Goal: Task Accomplishment & Management: Manage account settings

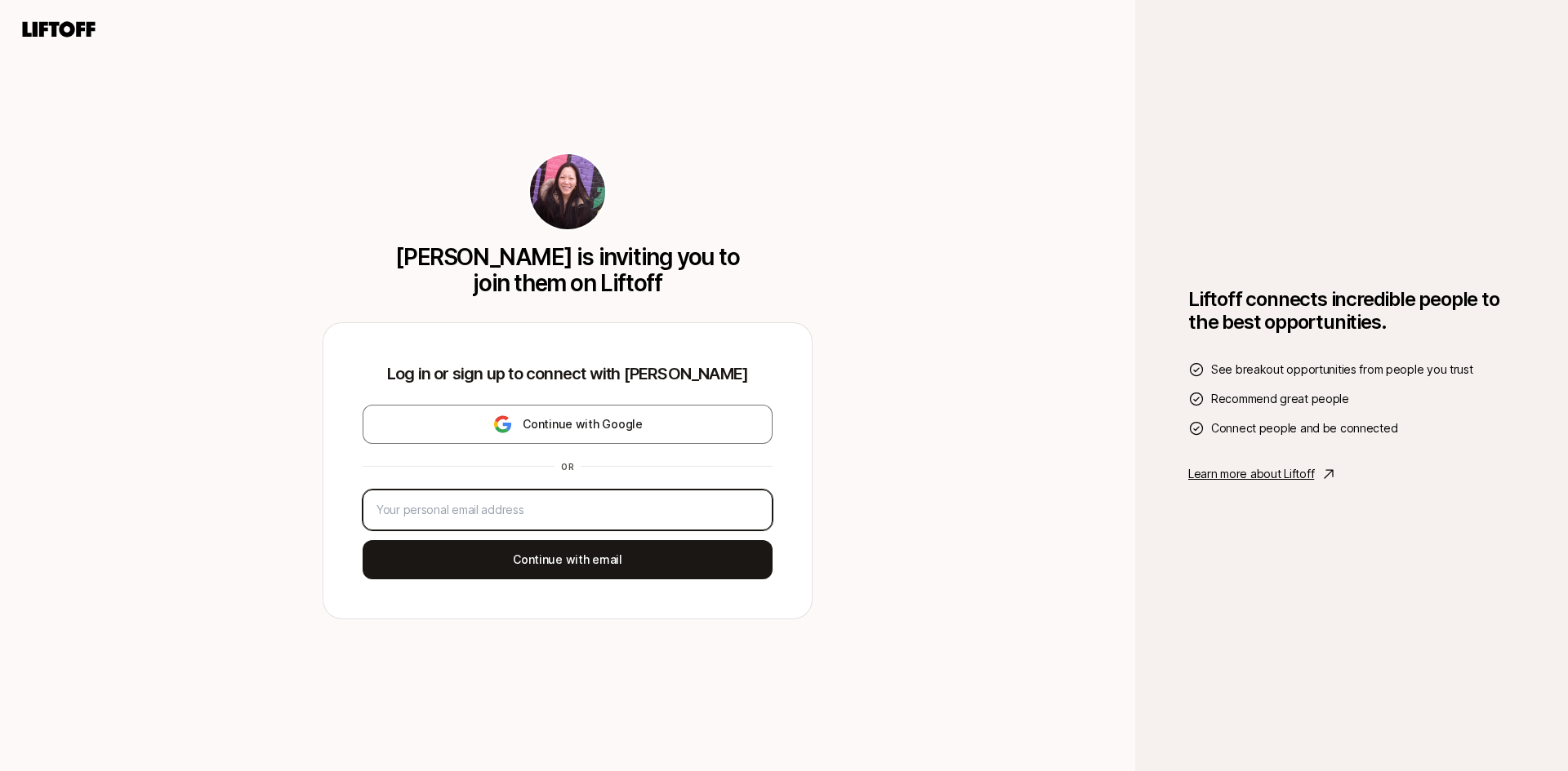
click at [522, 510] on input "email" at bounding box center [567, 510] width 382 height 19
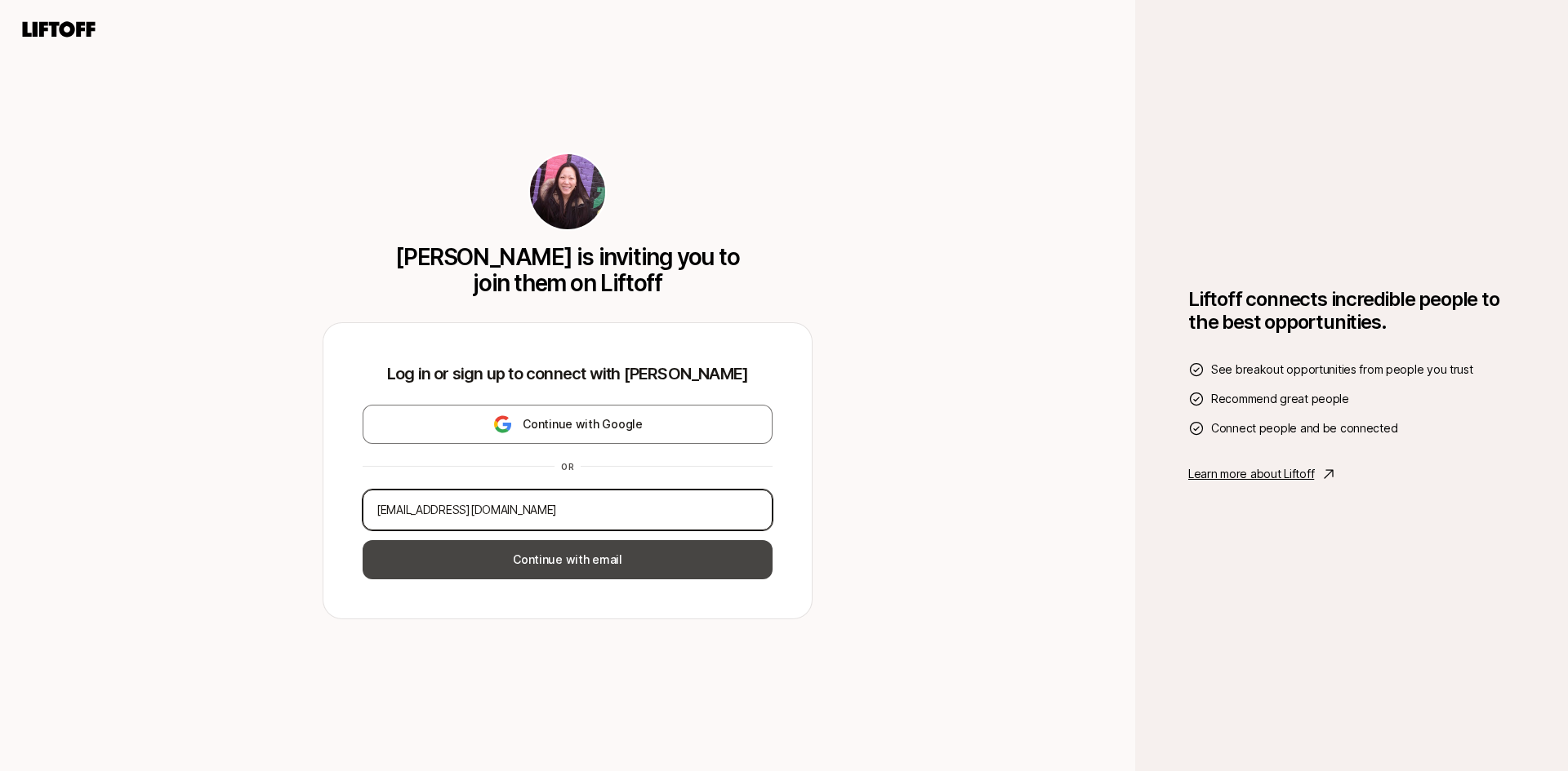
type input "cmmiller628@gmail.com"
click at [552, 554] on button "Continue with email" at bounding box center [568, 560] width 410 height 39
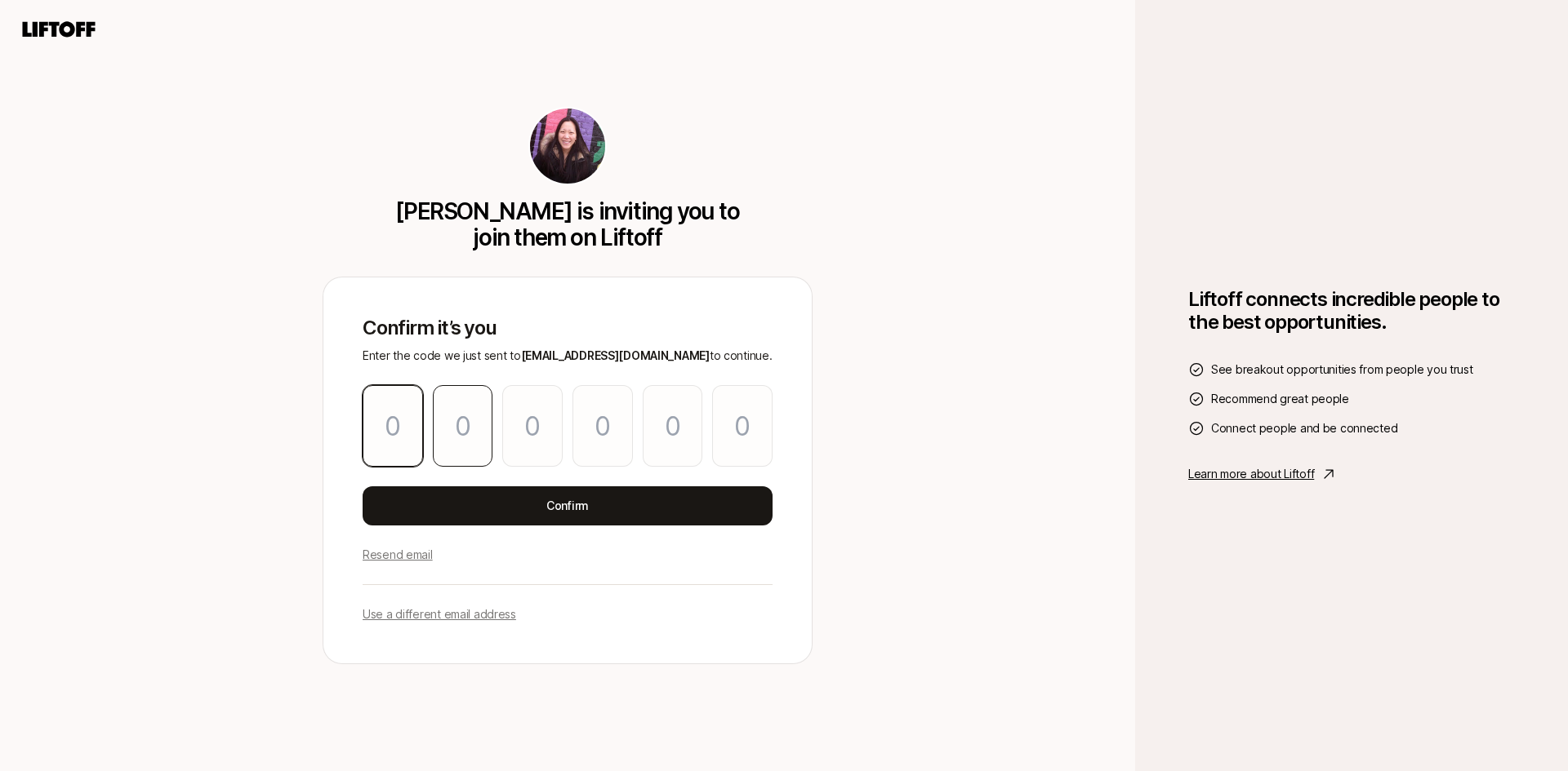
type input "6"
type input "7"
click at [603, 433] on input "4" at bounding box center [603, 426] width 61 height 82
type input "3"
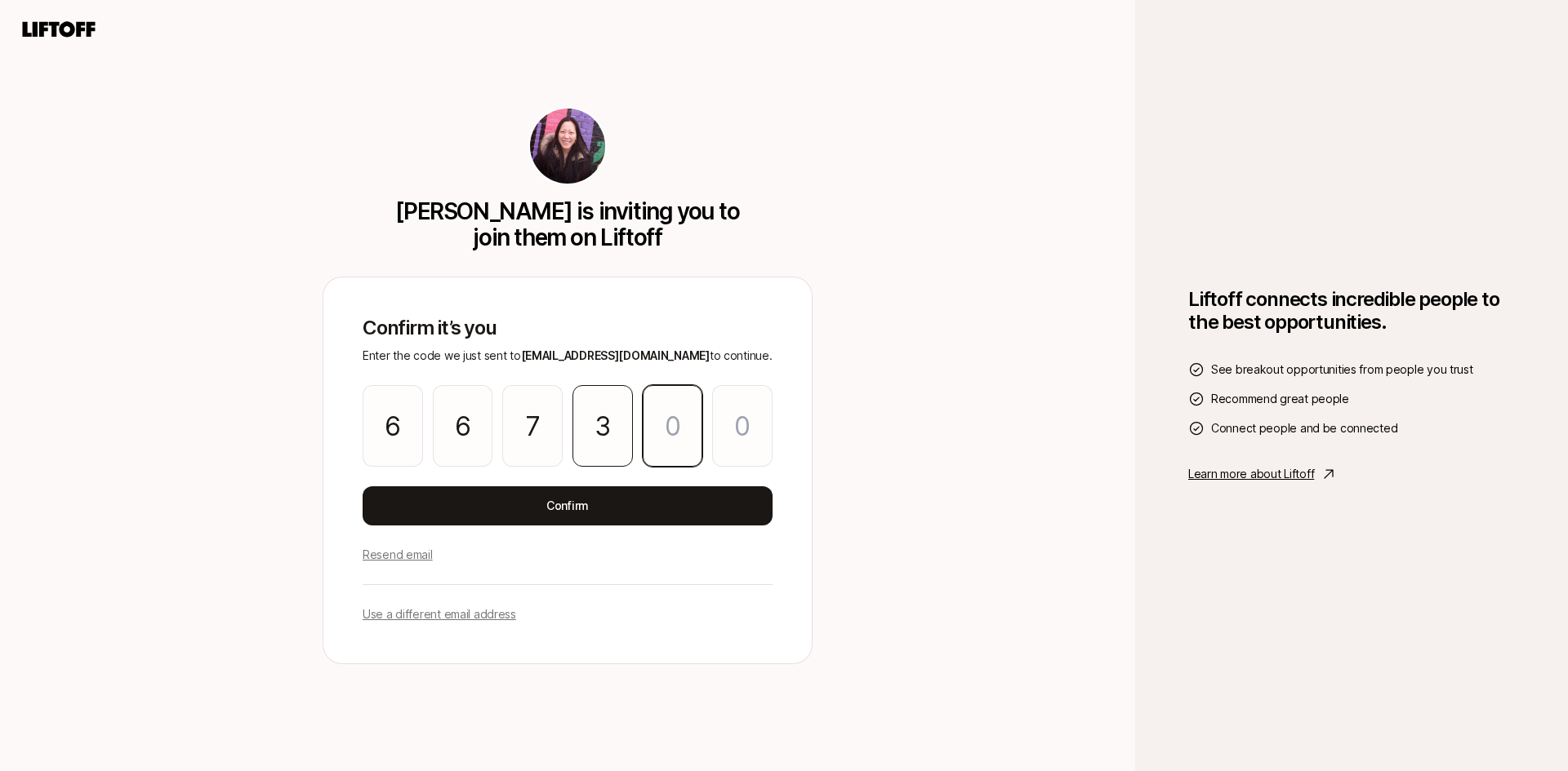
type input "5"
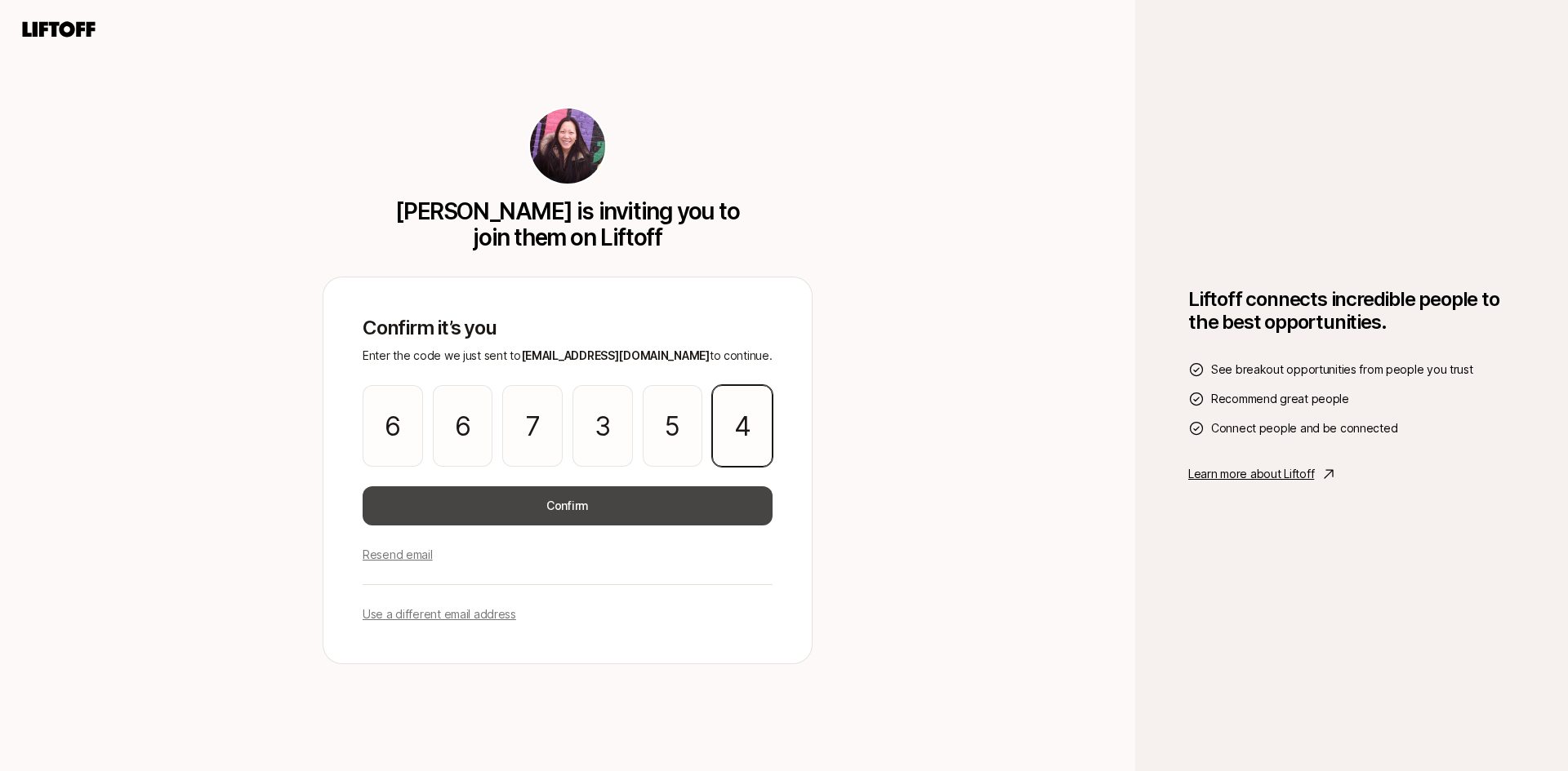
type input "4"
click at [585, 508] on button "Confirm" at bounding box center [568, 506] width 410 height 39
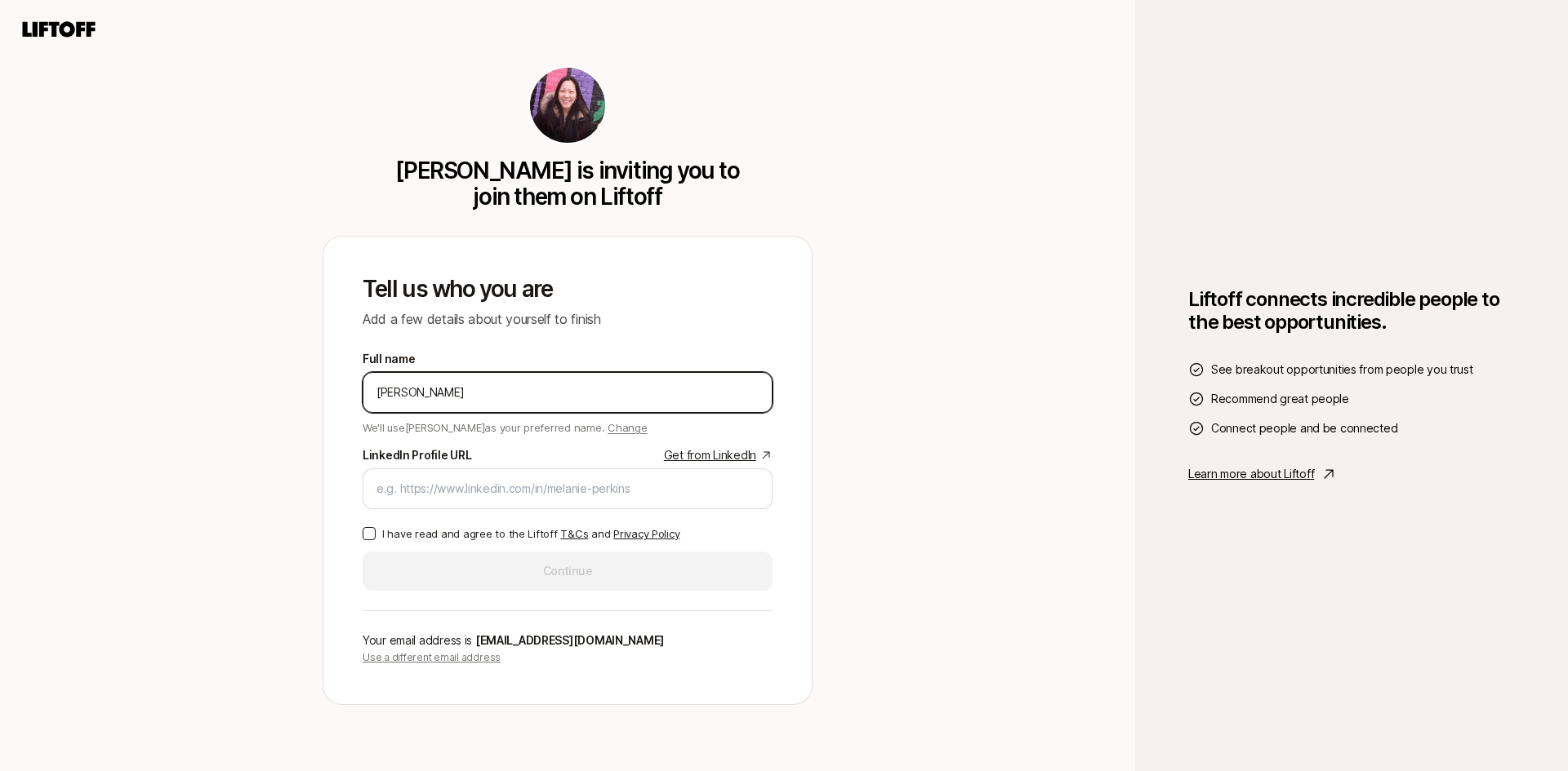
click at [391, 396] on input "Christopher Miller" at bounding box center [567, 392] width 382 height 19
type input "ChrMiller"
type input "ChriMiller"
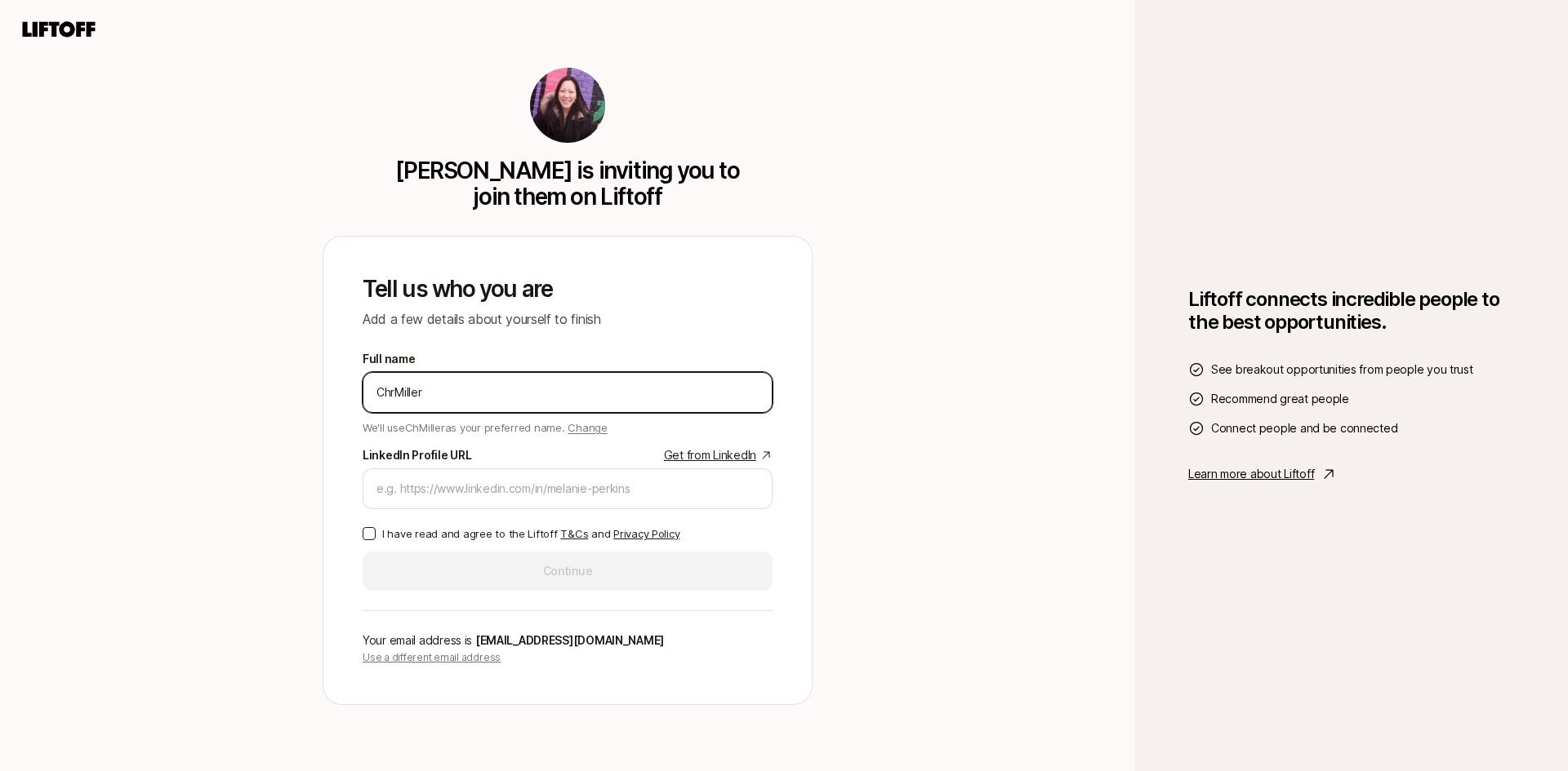
type input "ChriMiller"
type input "ChrisMiller"
type input "ChristMiller"
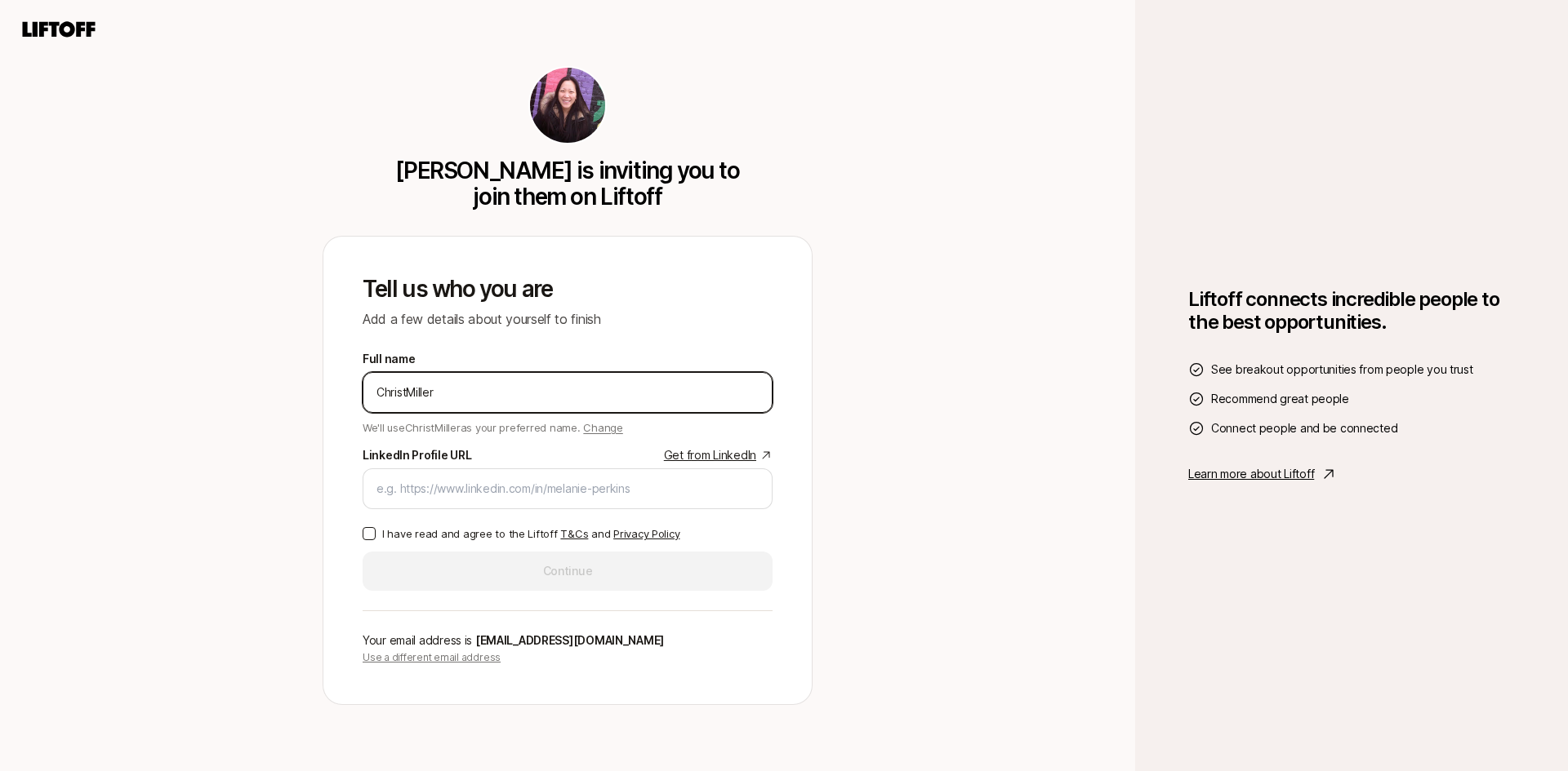
type input "ChristoMiller"
type input "ChristopMiller"
type input "ChristophMiller"
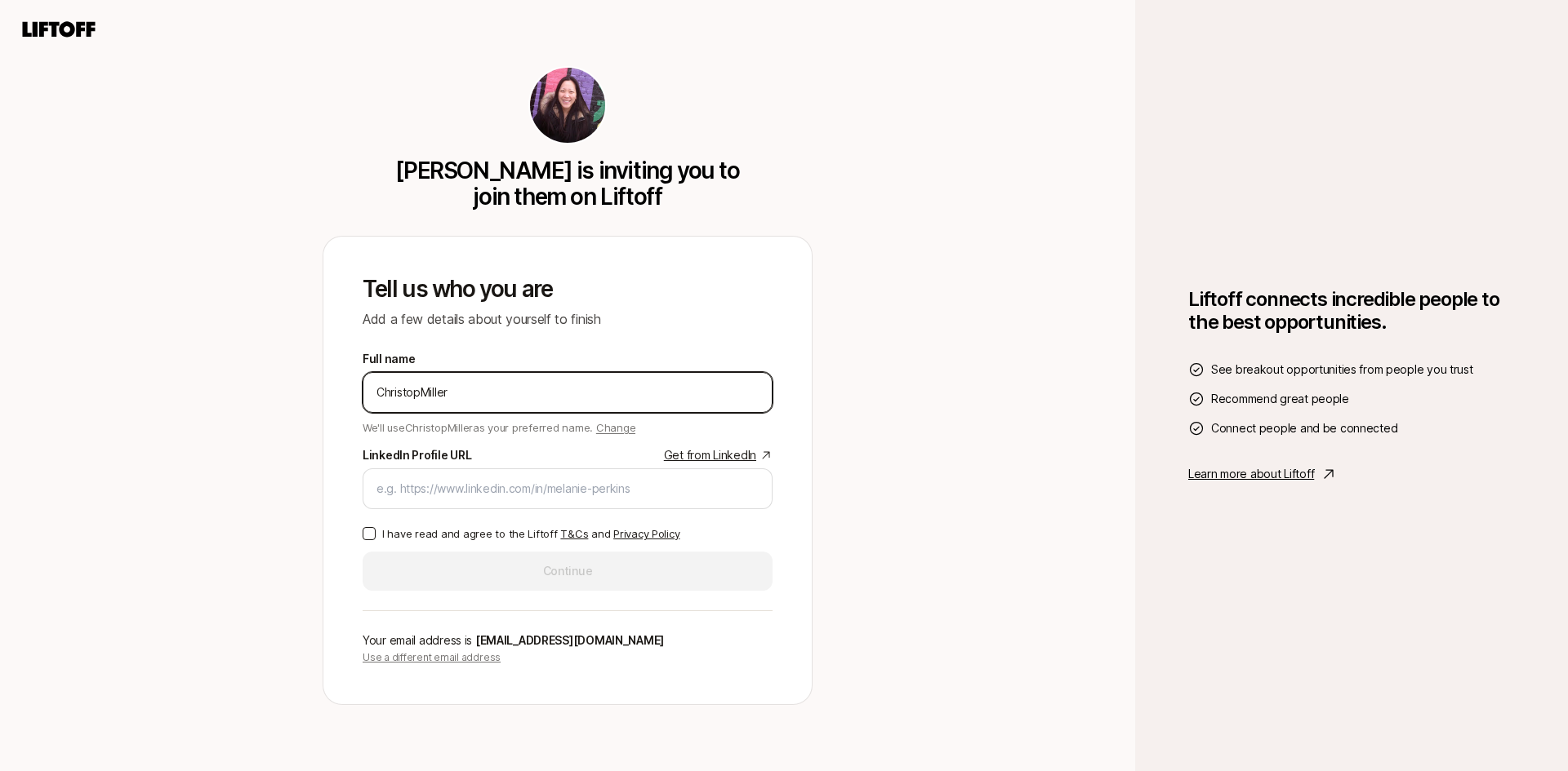
type input "ChristophMiller"
type input "ChristopheMiller"
type input "ChristopherMiller"
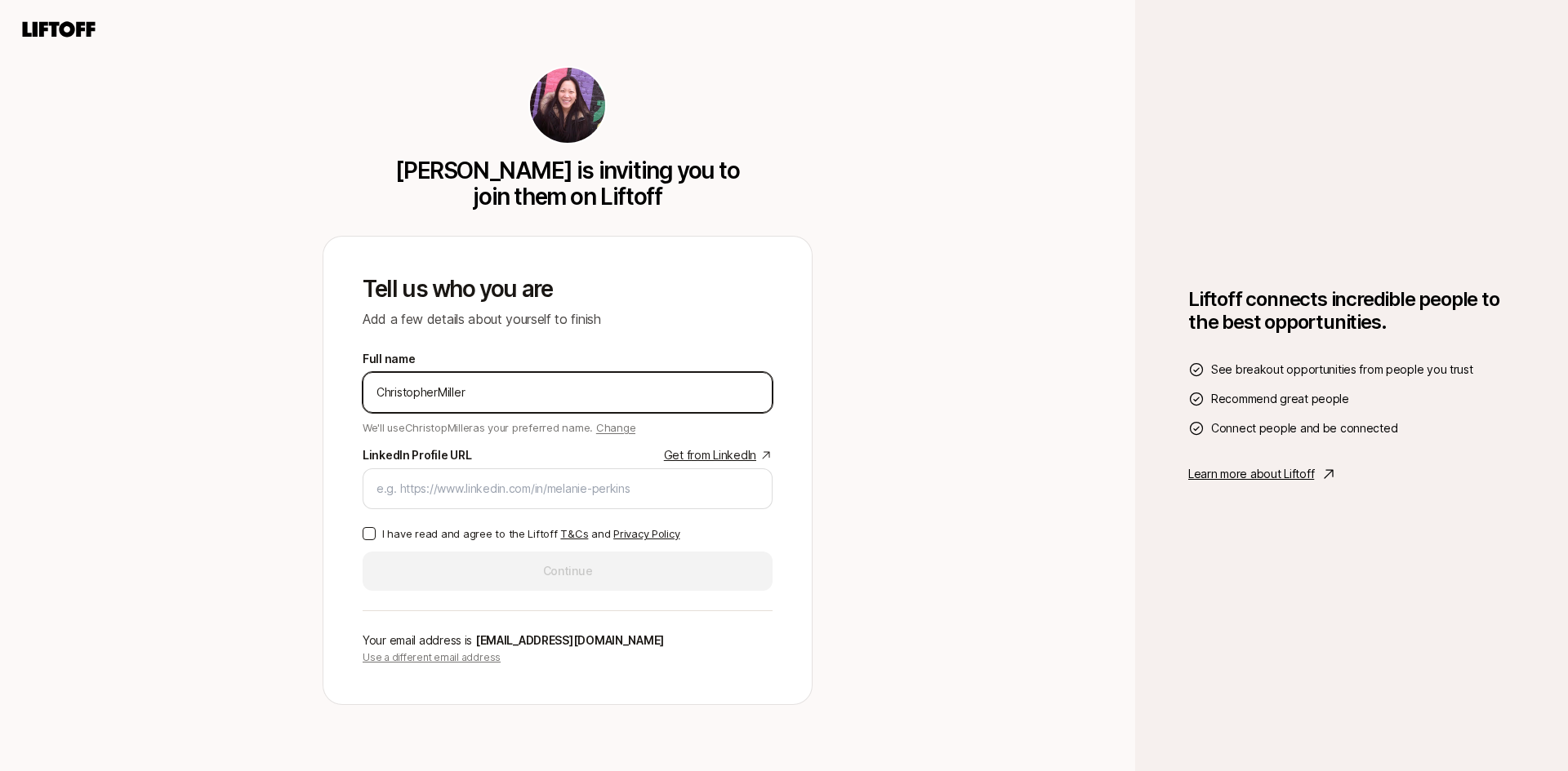
type input "Christopher Miller"
click at [608, 423] on span "Change" at bounding box center [627, 427] width 39 height 13
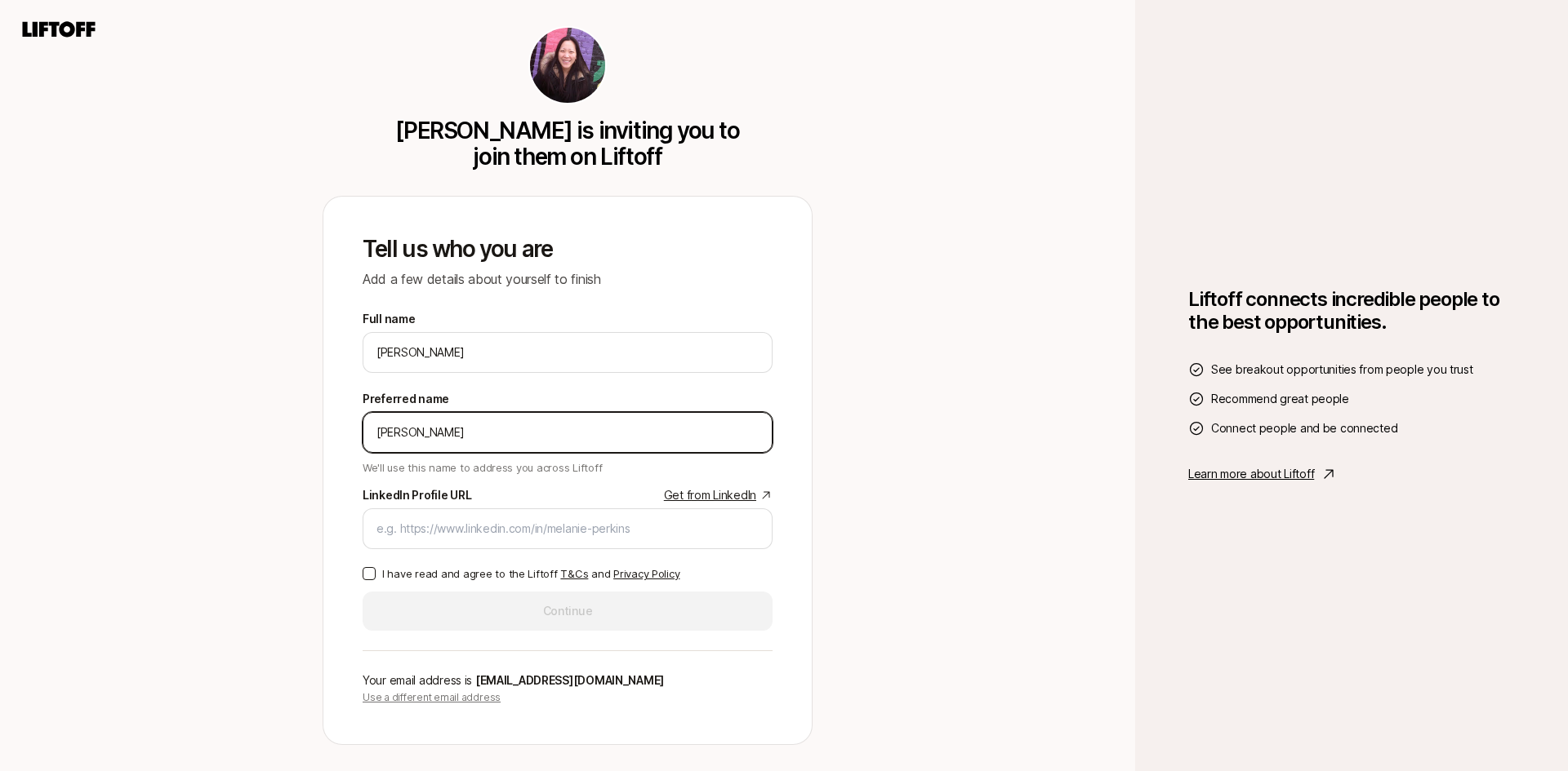
type input "Chris"
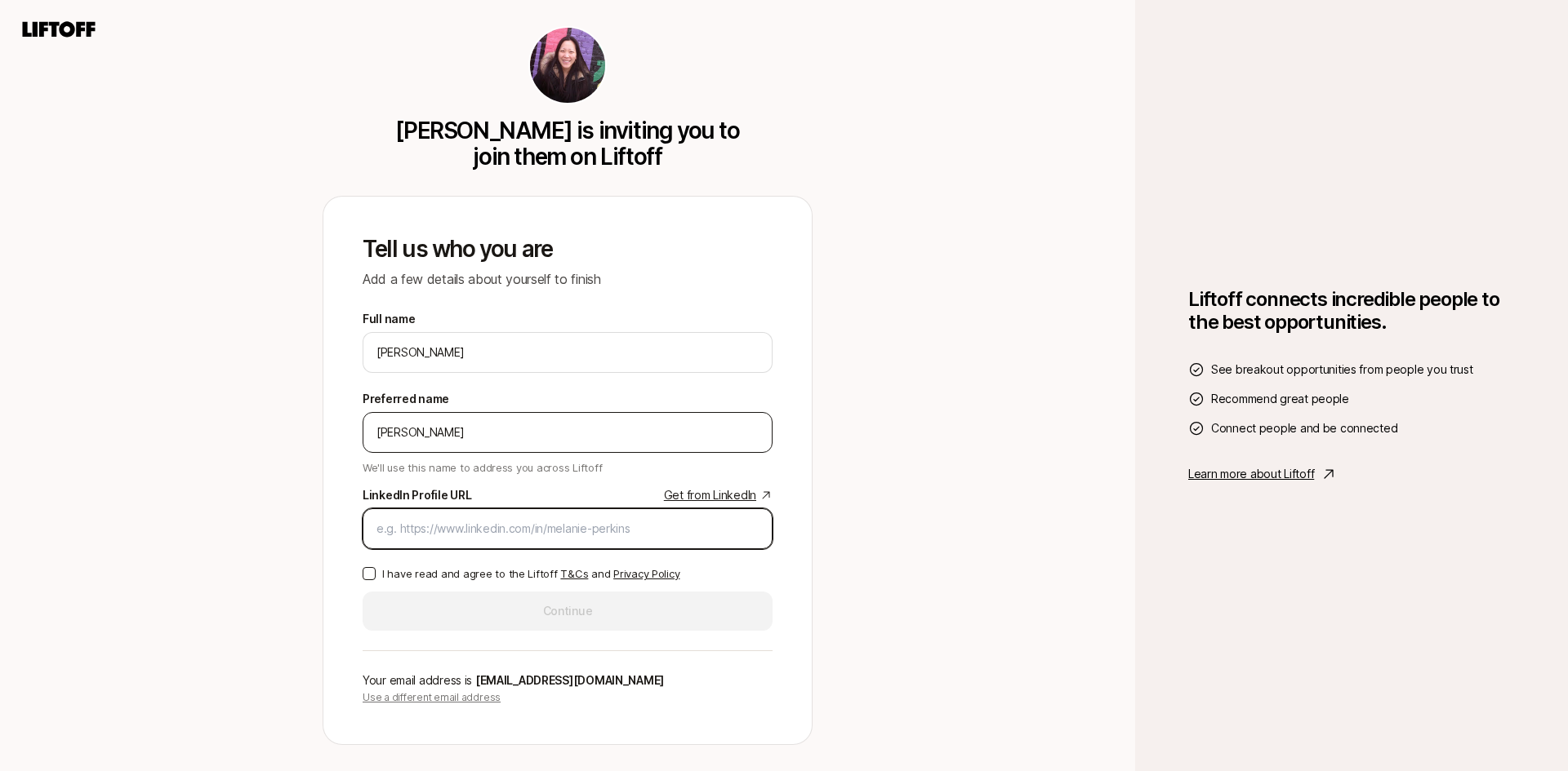
paste input "https://www.linkedin.com/in/christopher-miller-34a25849/"
type input "https://www.linkedin.com/in/christopher-miller-34a25849/"
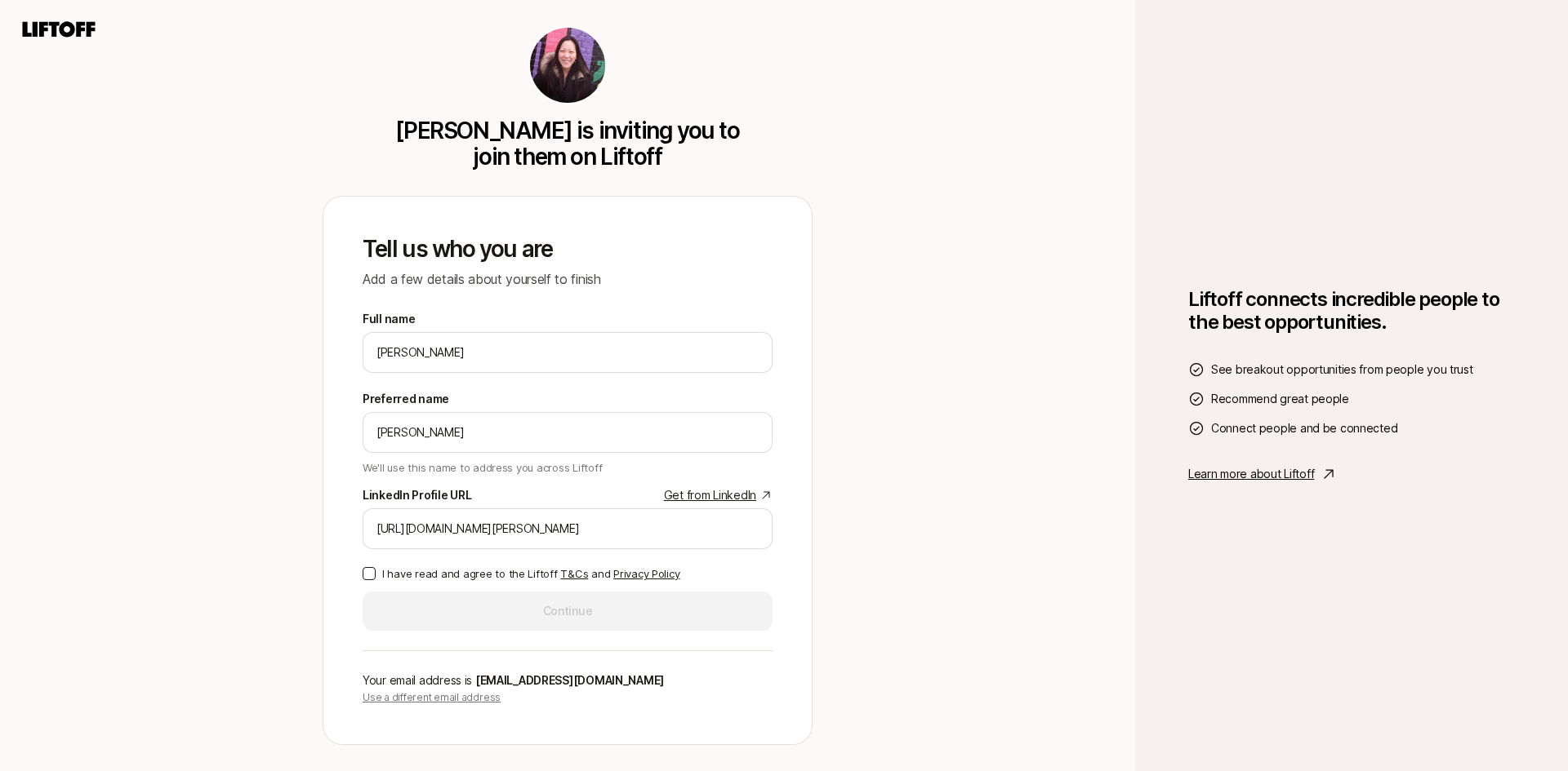
click at [365, 574] on button "I have read and agree to the Liftoff T&Cs and Privacy Policy" at bounding box center [369, 573] width 13 height 13
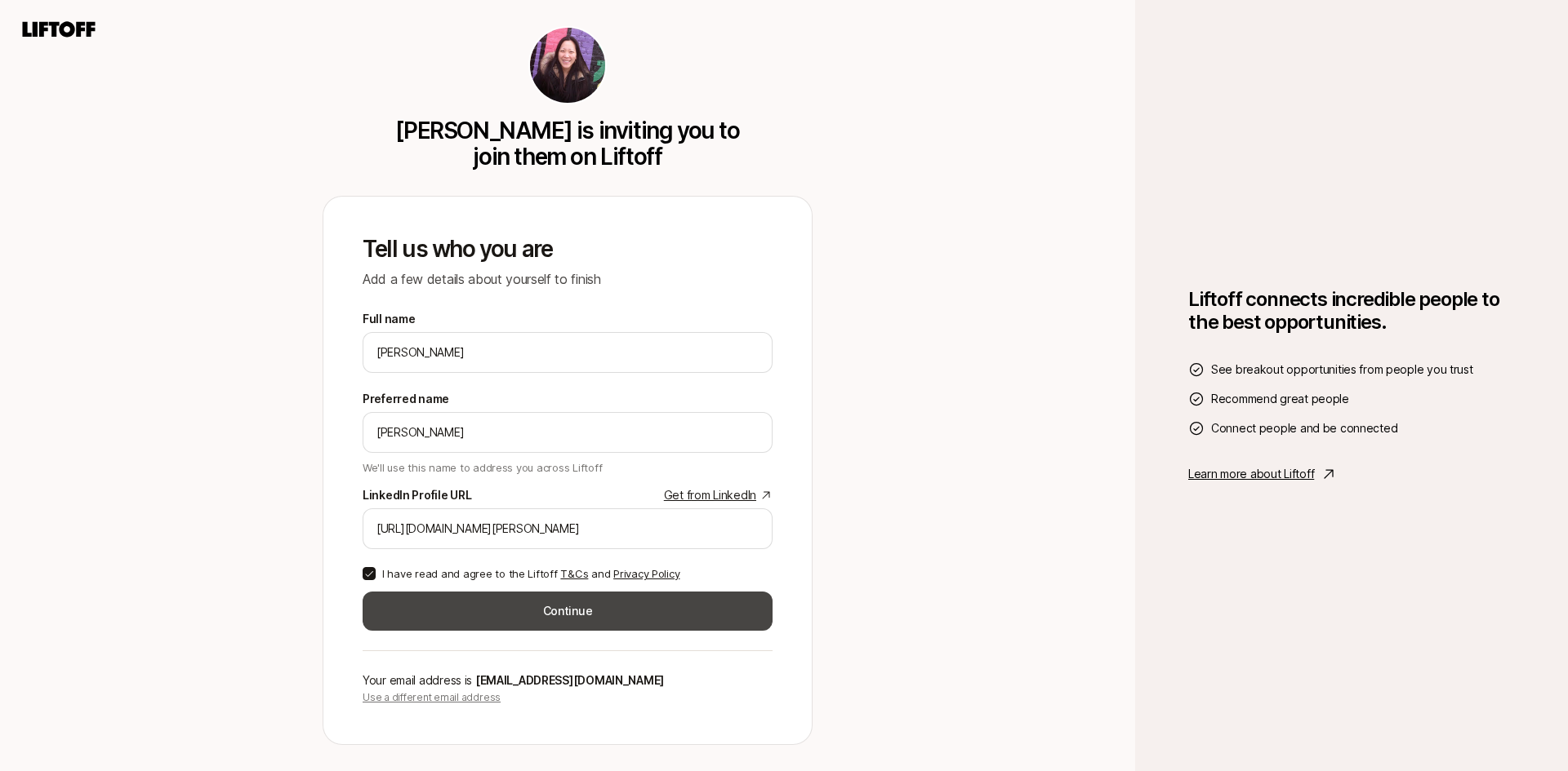
click at [620, 622] on button "Continue" at bounding box center [568, 611] width 410 height 39
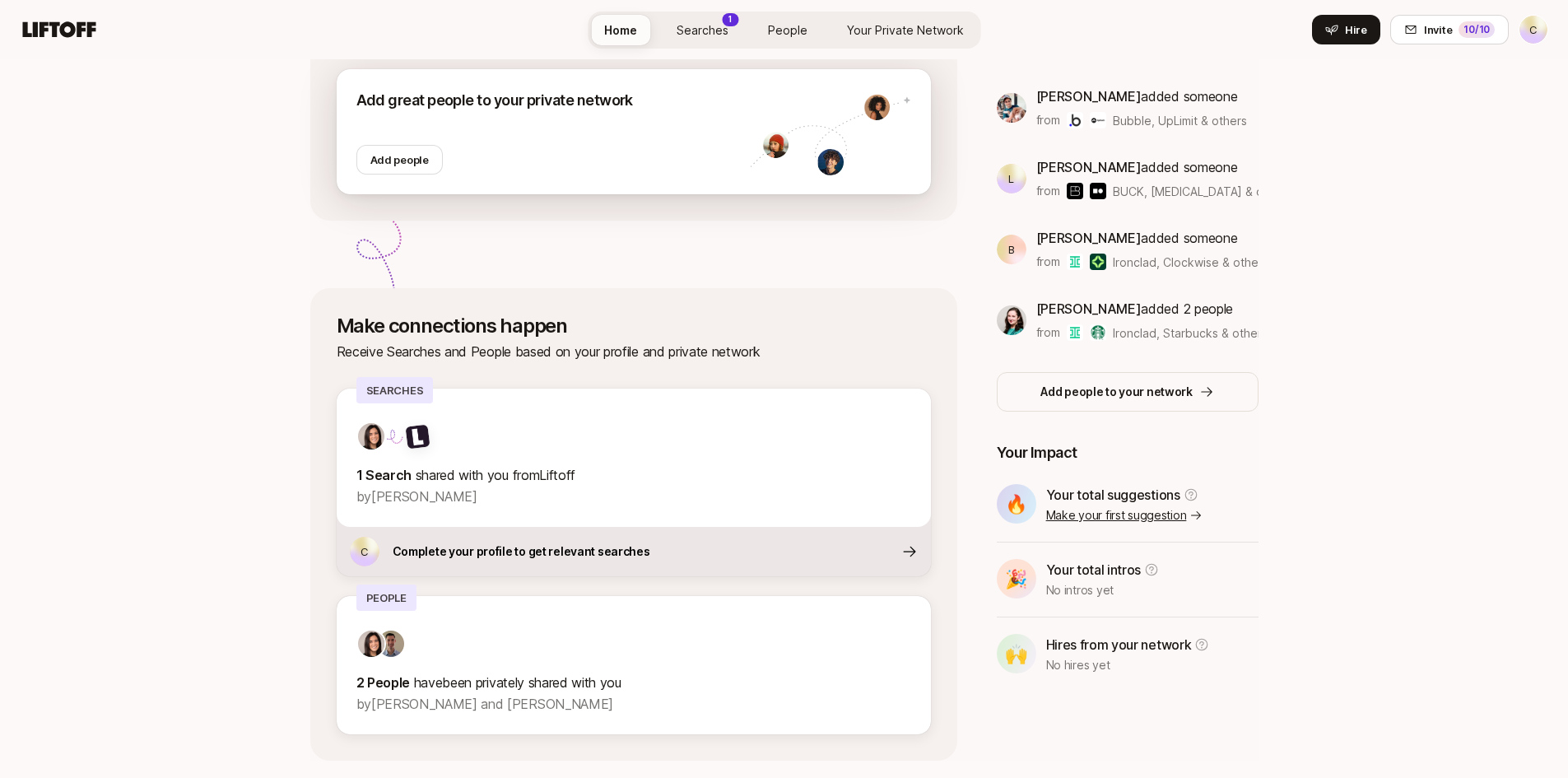
scroll to position [355, 0]
